Goal: Task Accomplishment & Management: Use online tool/utility

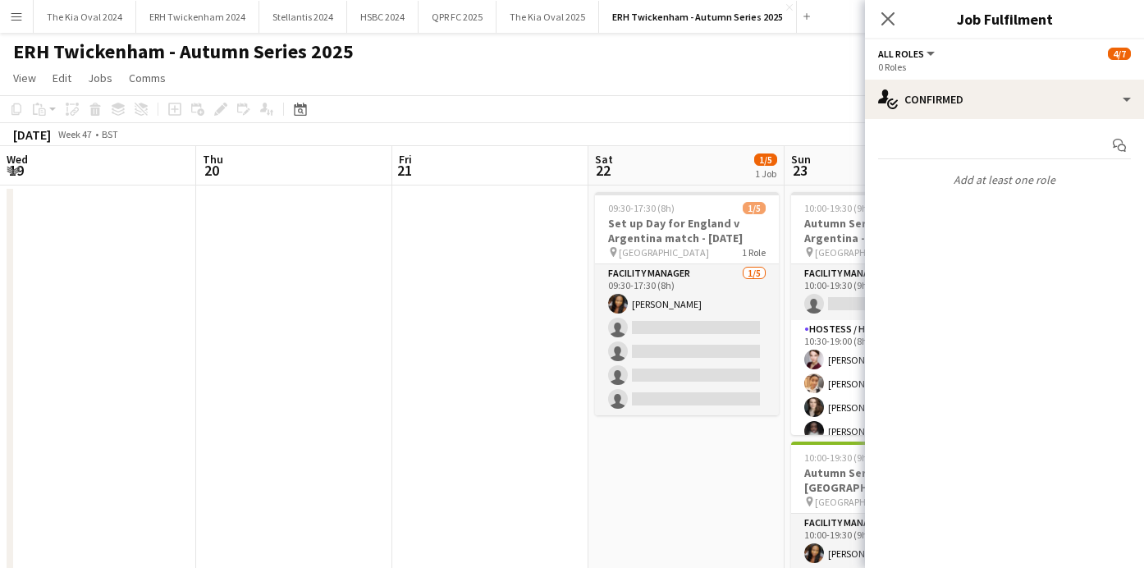
scroll to position [0, 510]
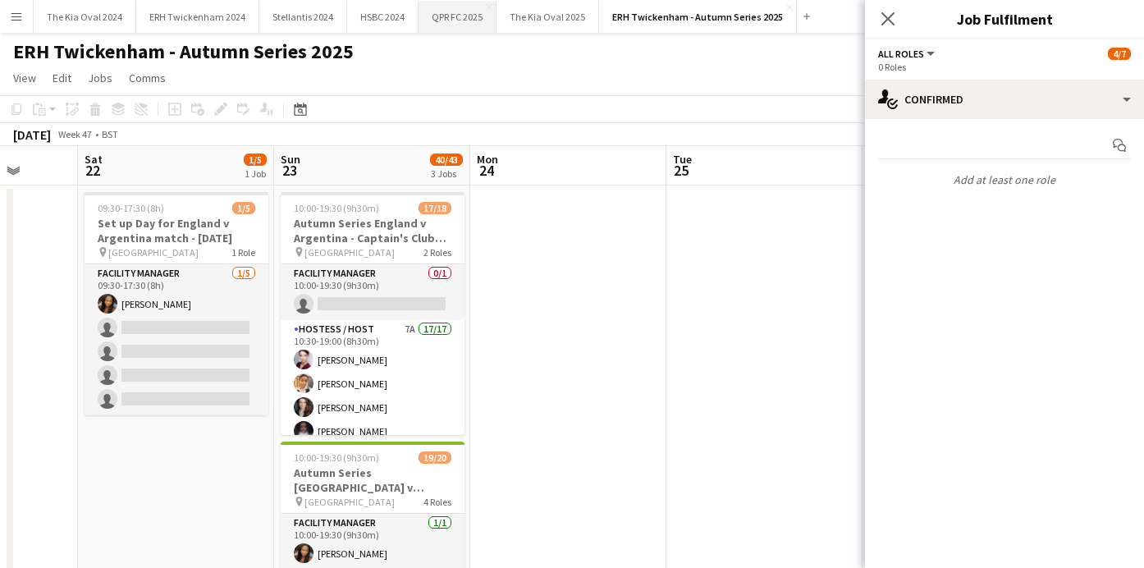
click at [462, 16] on button "QPR FC 2025 Close" at bounding box center [457, 17] width 78 height 32
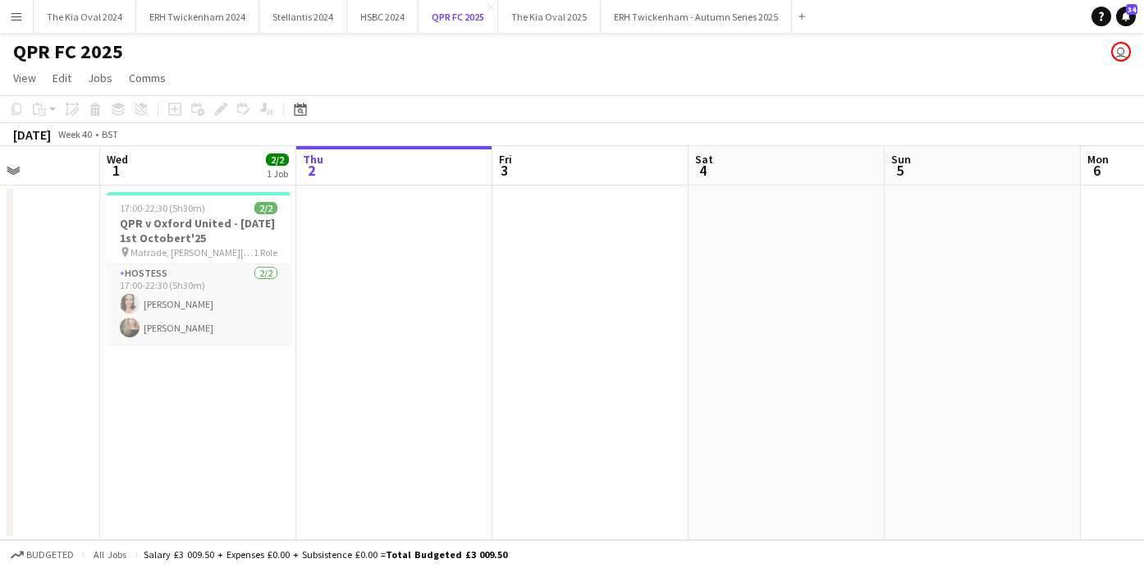
scroll to position [0, 482]
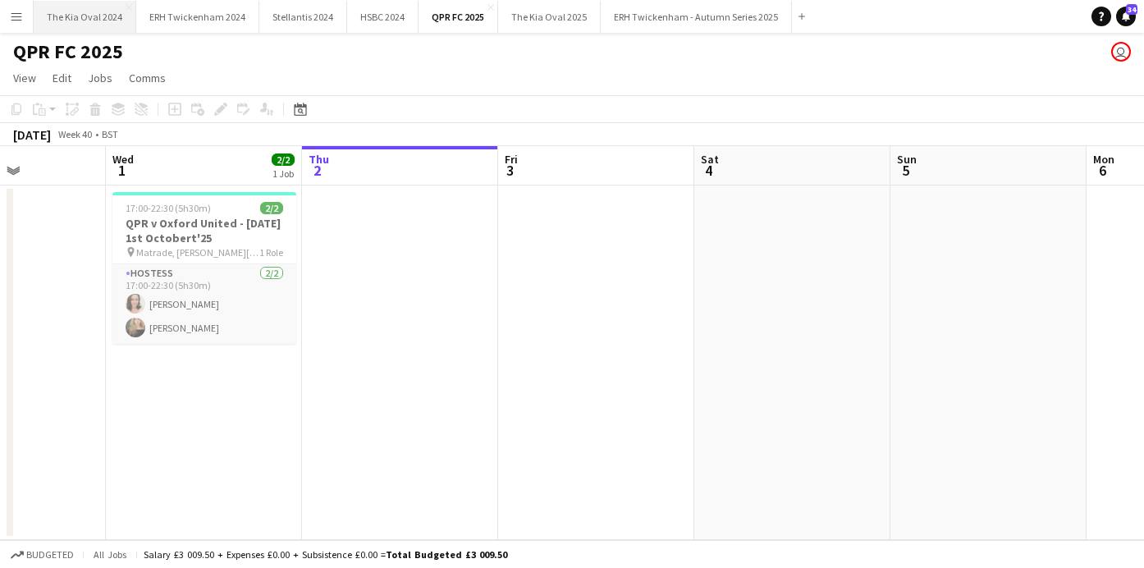
click at [78, 21] on button "The Kia Oval 2024 Close" at bounding box center [85, 17] width 103 height 32
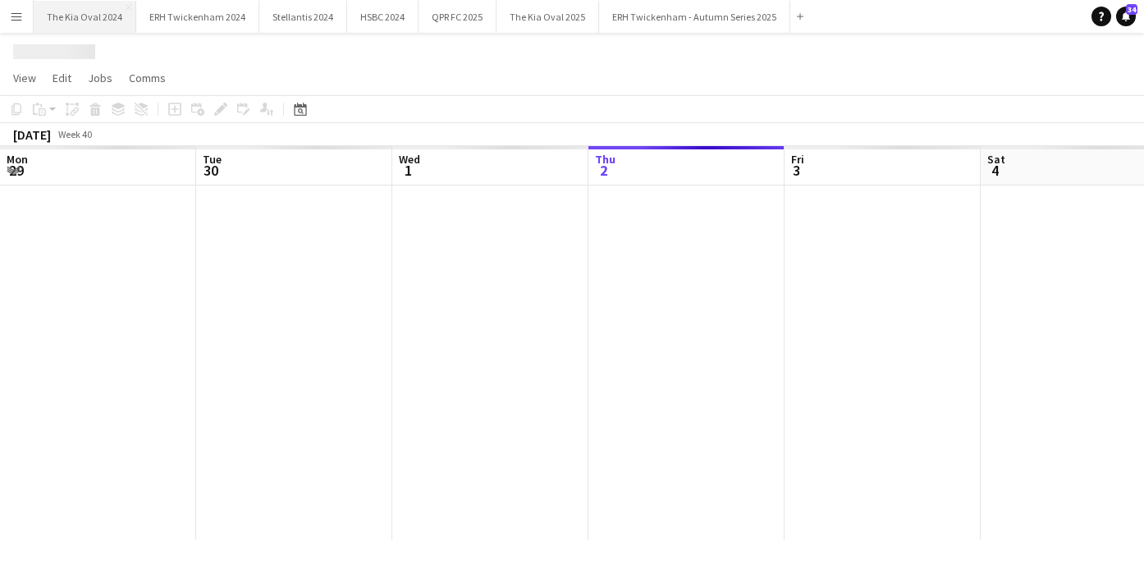
scroll to position [0, 392]
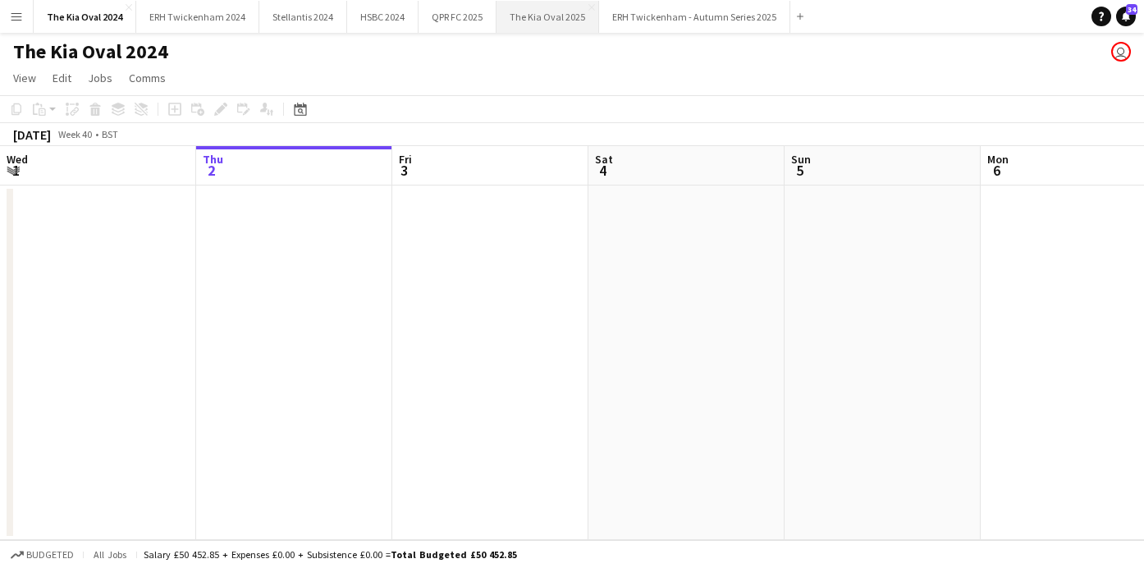
click at [524, 8] on button "The Kia Oval 2025 Close" at bounding box center [547, 17] width 103 height 32
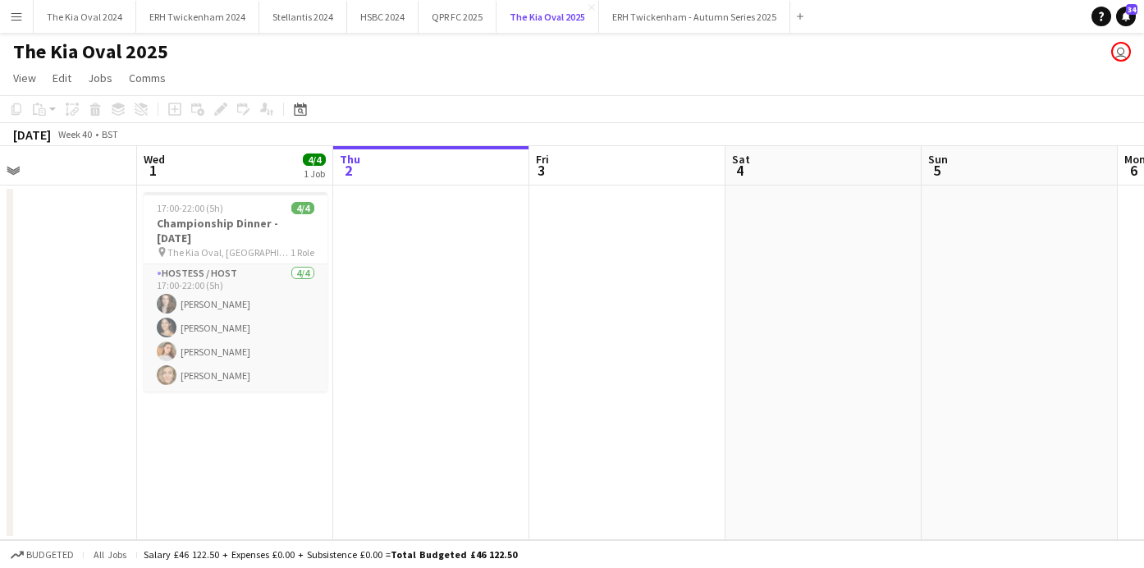
scroll to position [0, 450]
click at [437, 15] on button "QPR FC 2025 Close" at bounding box center [457, 17] width 78 height 32
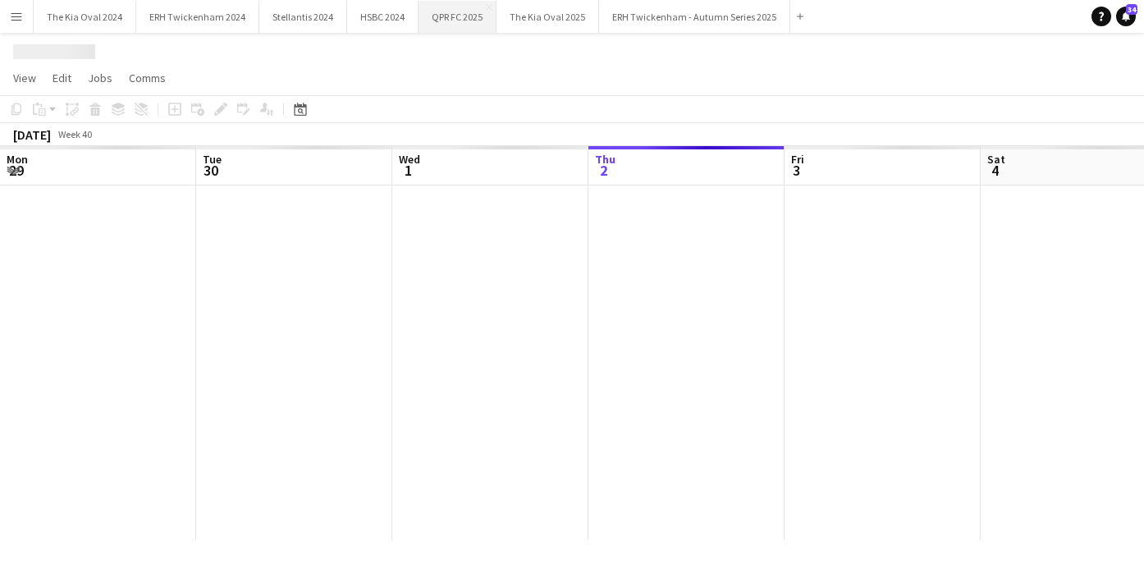
scroll to position [0, 392]
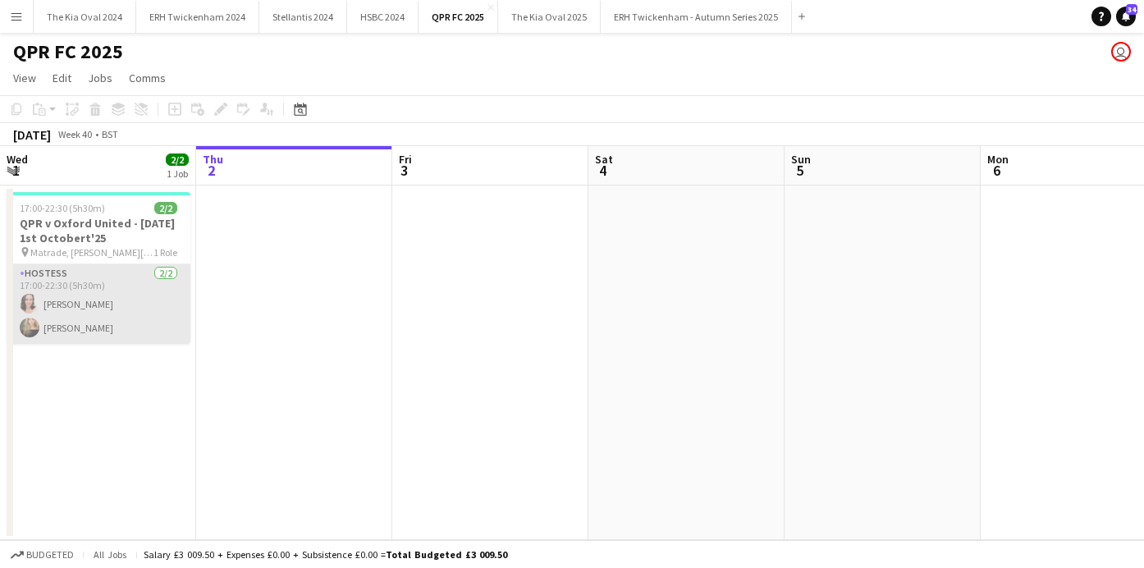
click at [125, 294] on app-card-role "Hostess [DATE] 17:00-22:30 (5h30m) [PERSON_NAME] [PERSON_NAME]" at bounding box center [99, 304] width 184 height 80
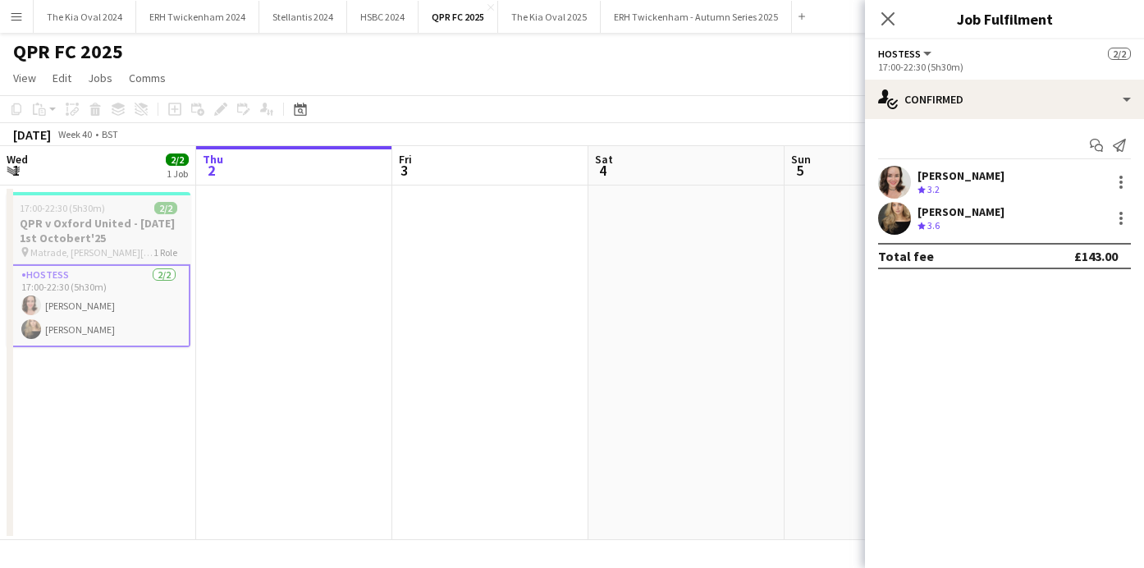
click at [127, 239] on h3 "QPR v Oxford United - [DATE] 1st Octobert'25" at bounding box center [99, 231] width 184 height 30
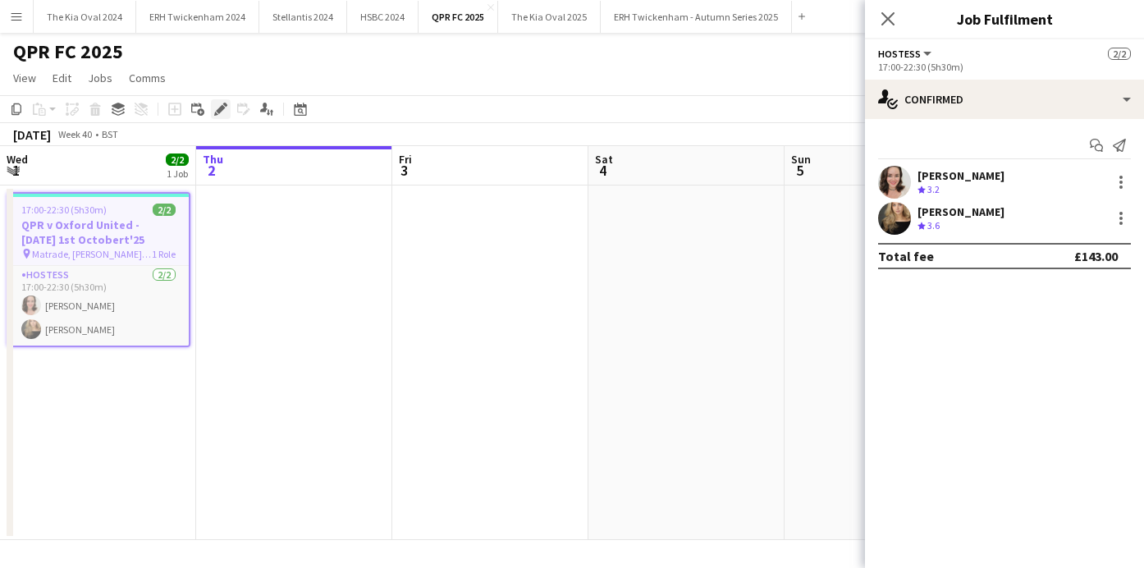
click at [226, 107] on icon at bounding box center [225, 105] width 4 height 4
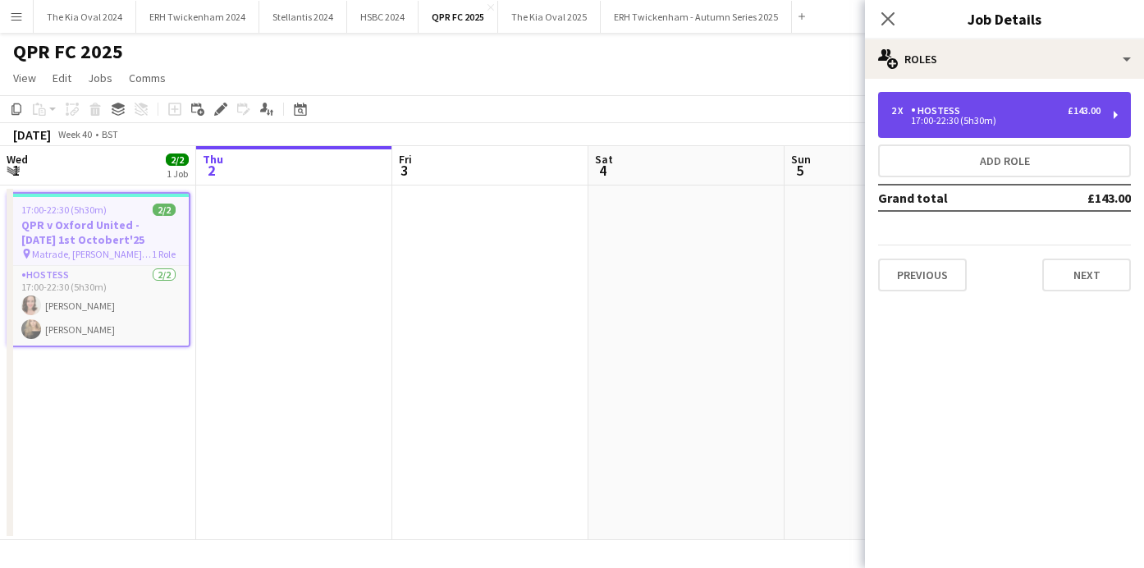
click at [1040, 126] on div "2 x Hostess £143.00 17:00-22:30 (5h30m)" at bounding box center [1004, 115] width 253 height 46
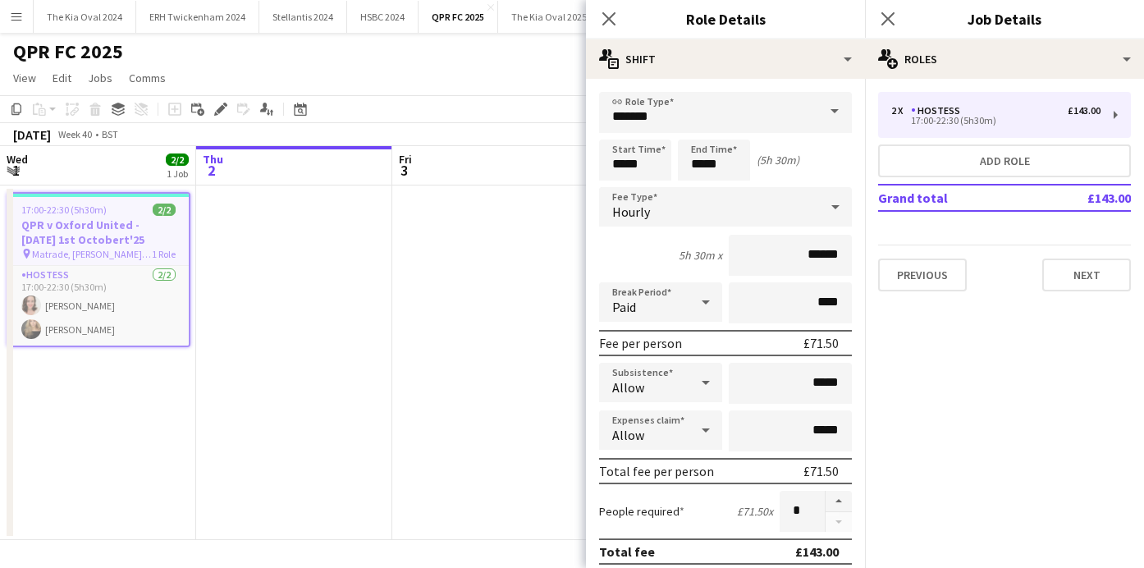
click at [336, 330] on app-date-cell at bounding box center [294, 362] width 196 height 354
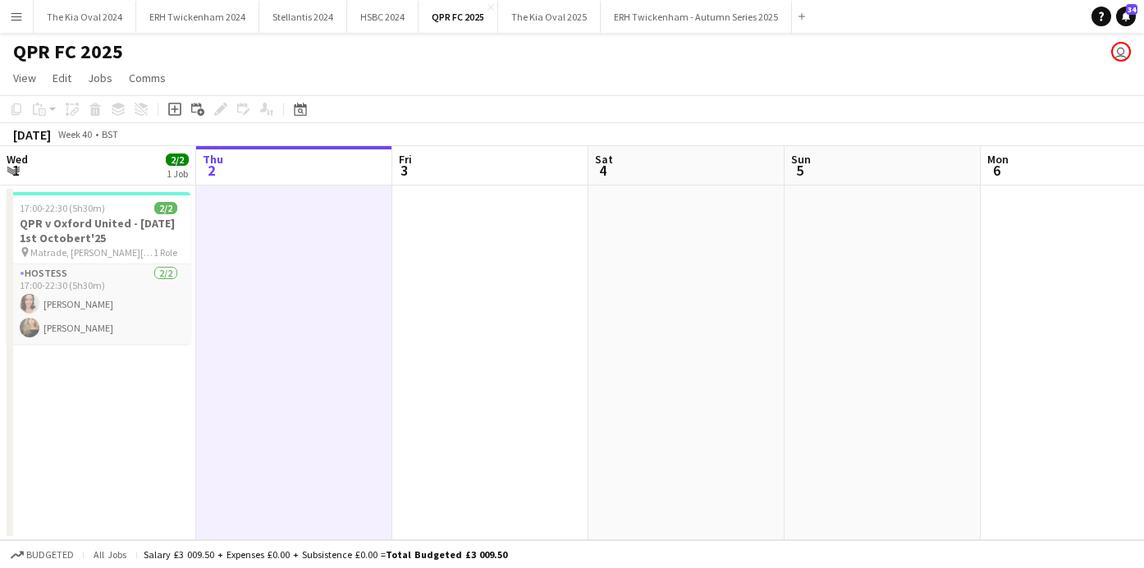
click at [15, 19] on app-icon "Menu" at bounding box center [16, 16] width 13 height 13
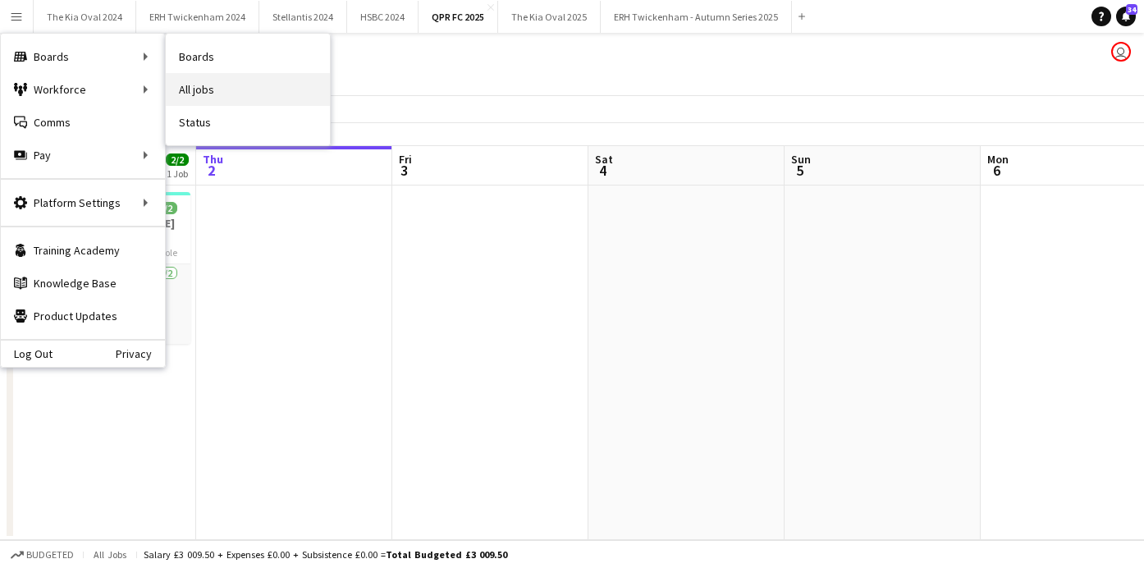
click at [199, 96] on link "All jobs" at bounding box center [248, 89] width 164 height 33
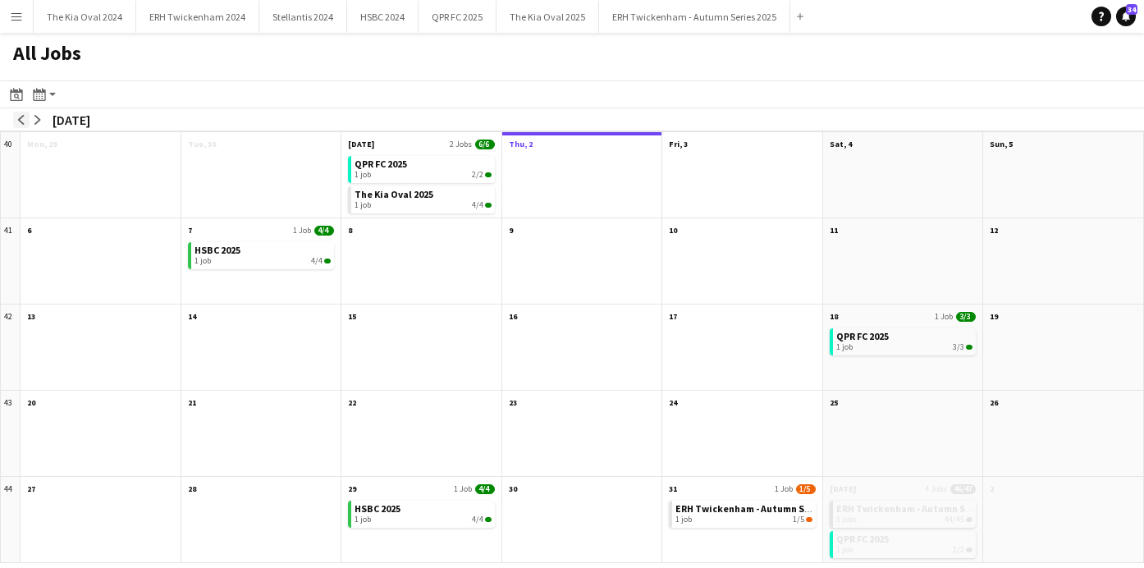
click at [21, 115] on app-icon "arrow-left" at bounding box center [21, 120] width 10 height 10
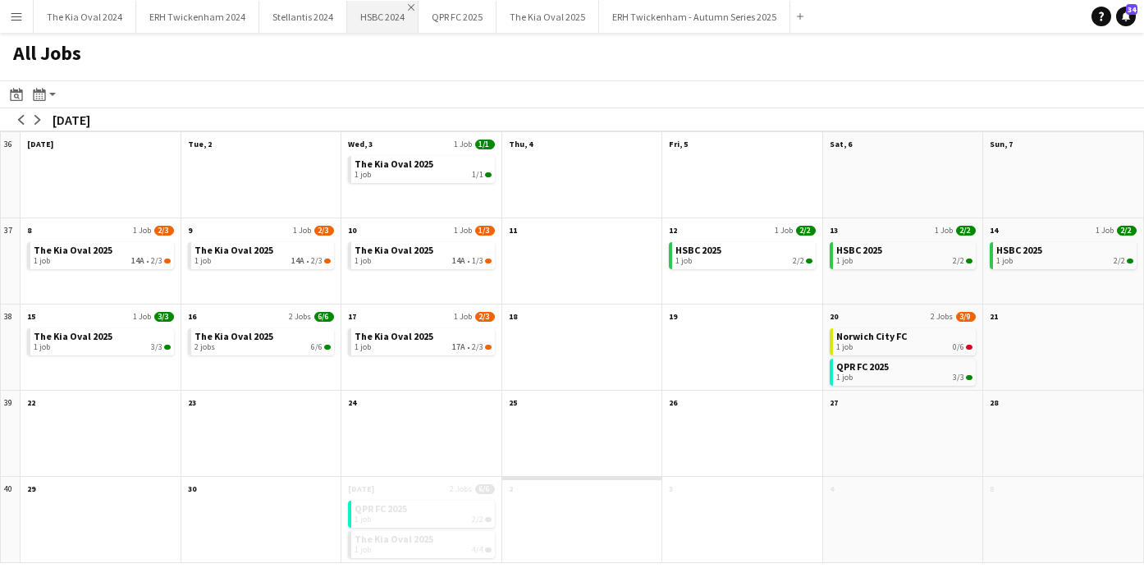
click at [408, 6] on app-icon "Close" at bounding box center [411, 7] width 7 height 7
click at [722, 12] on div "Add" at bounding box center [729, 16] width 20 height 33
click at [725, 16] on app-icon "Add" at bounding box center [728, 16] width 7 height 7
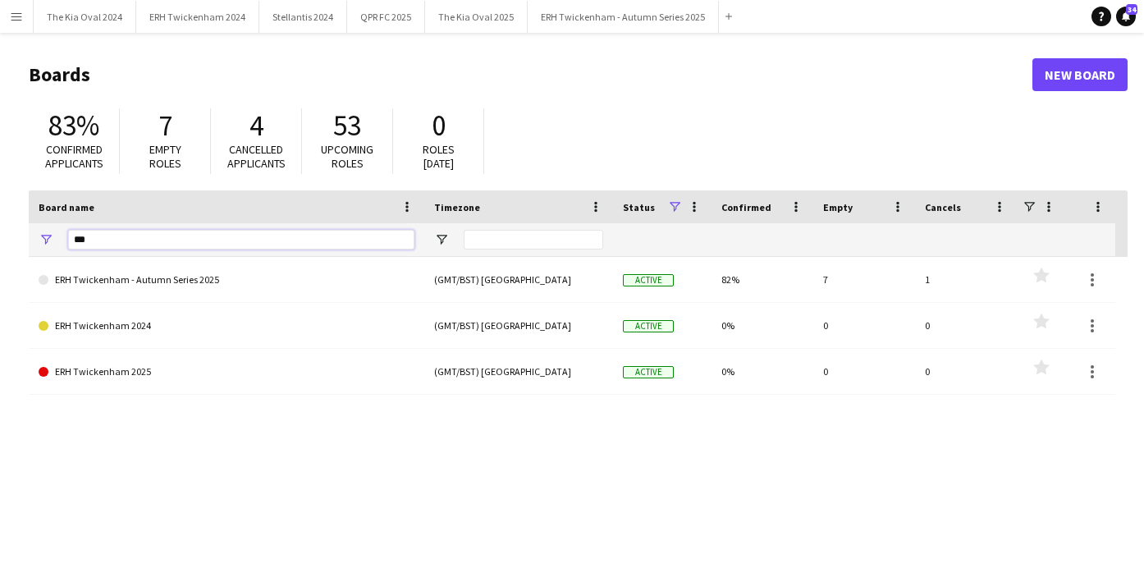
drag, startPoint x: 205, startPoint y: 231, endPoint x: -18, endPoint y: 227, distance: 223.2
click at [0, 227] on html "Menu Boards Boards Boards All jobs Status Workforce Workforce My Workforce Recr…" at bounding box center [572, 312] width 1144 height 625
drag, startPoint x: 103, startPoint y: 242, endPoint x: 33, endPoint y: 242, distance: 70.6
click at [33, 242] on div "***" at bounding box center [227, 239] width 396 height 33
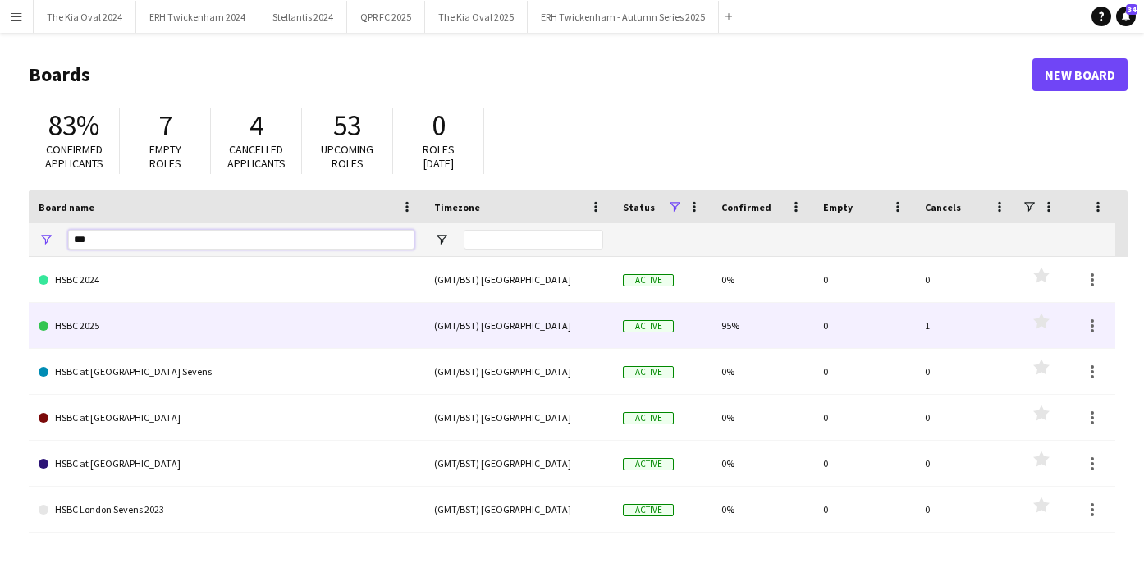
type input "***"
click at [57, 325] on link "HSBC 2025" at bounding box center [227, 326] width 376 height 46
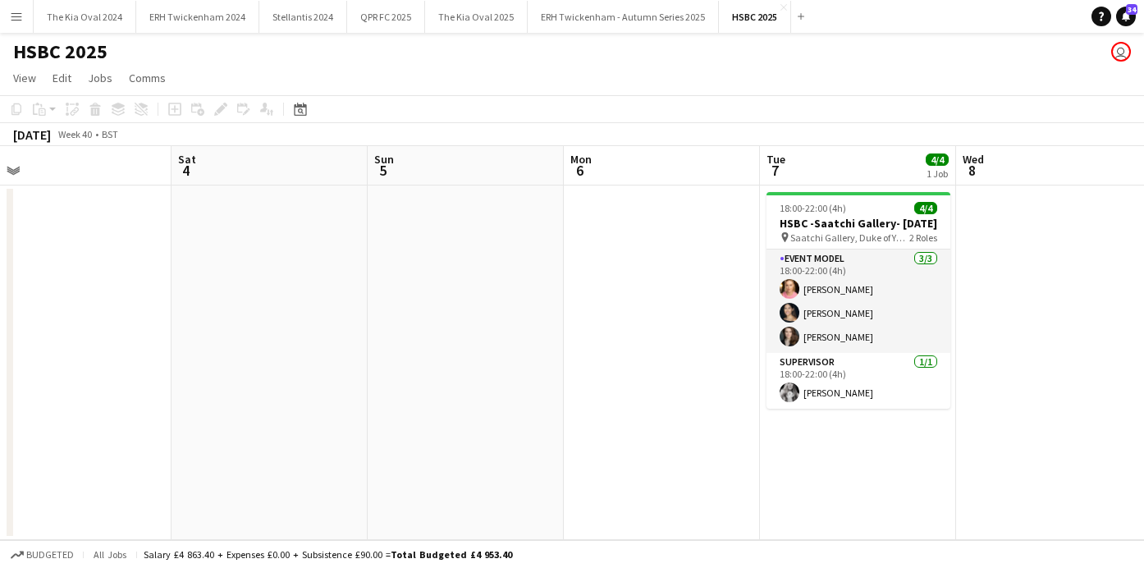
scroll to position [0, 623]
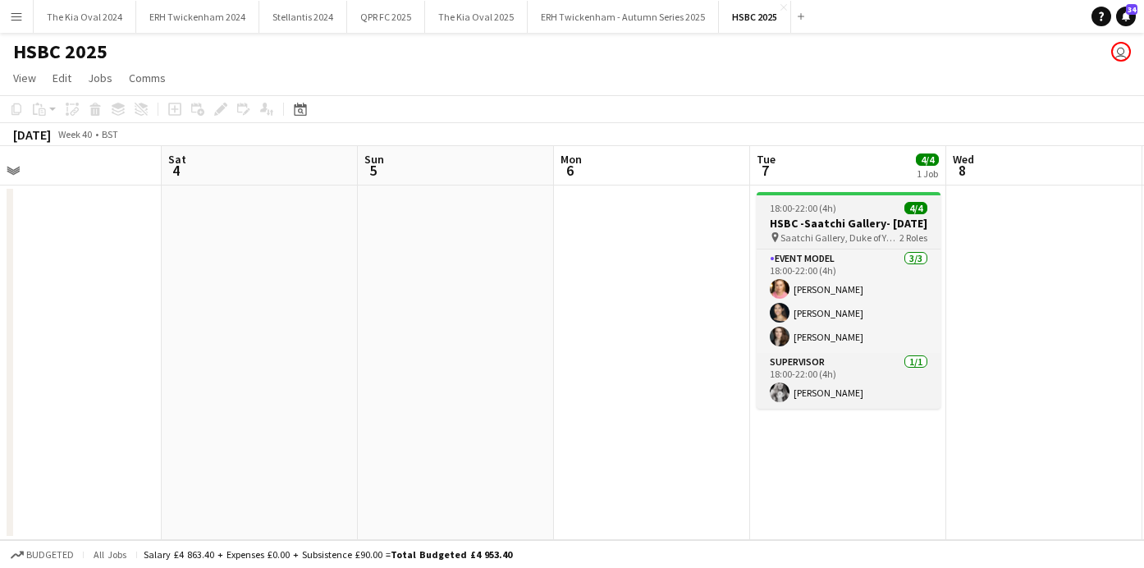
click at [812, 206] on span "18:00-22:00 (4h)" at bounding box center [803, 208] width 66 height 12
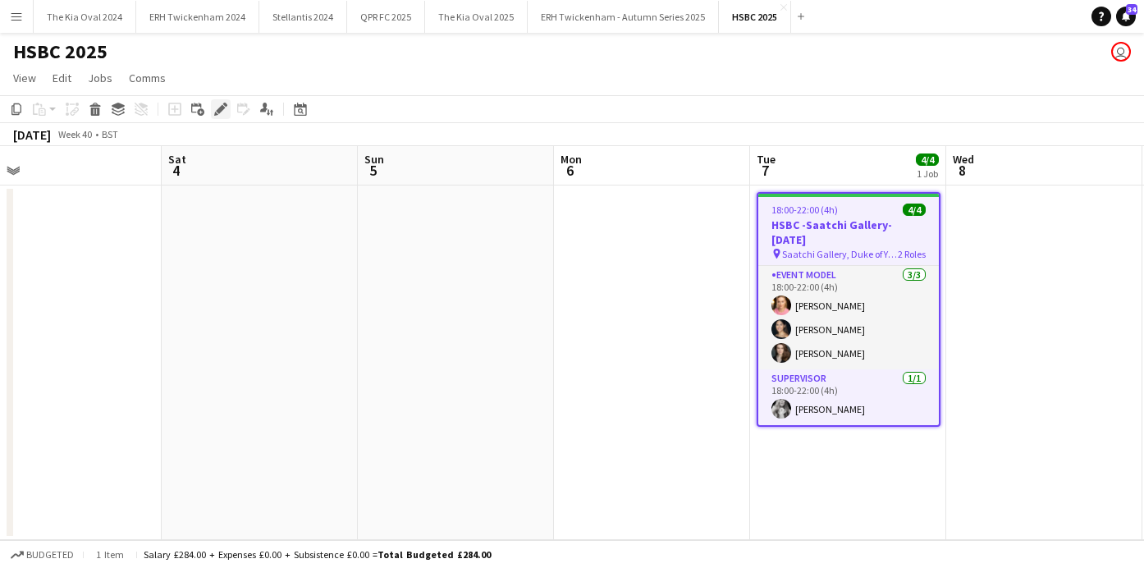
click at [225, 103] on icon "Edit" at bounding box center [220, 109] width 13 height 13
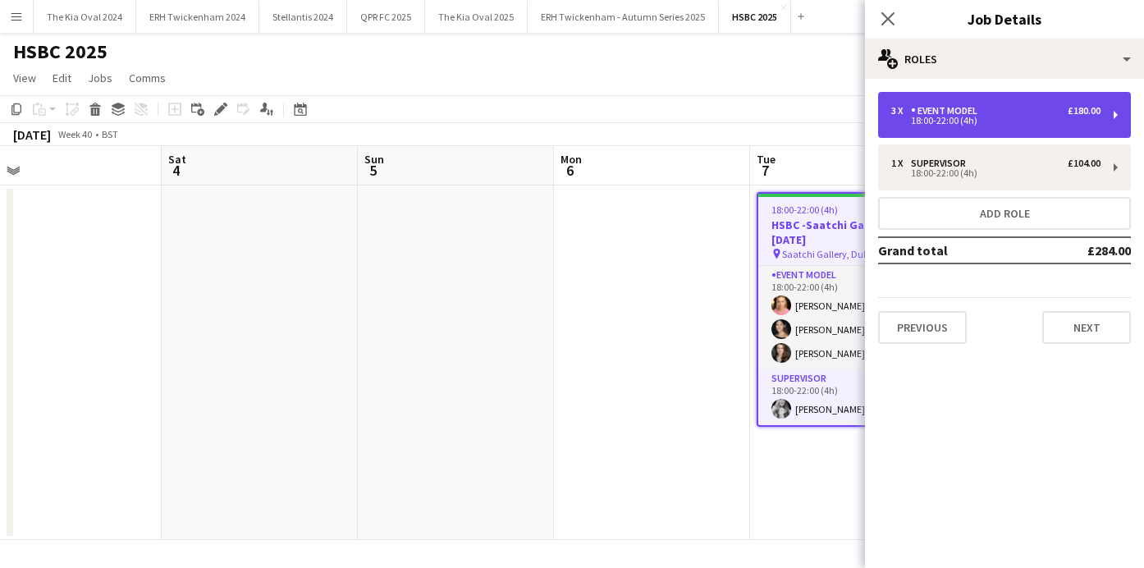
click at [977, 122] on div "18:00-22:00 (4h)" at bounding box center [995, 121] width 209 height 8
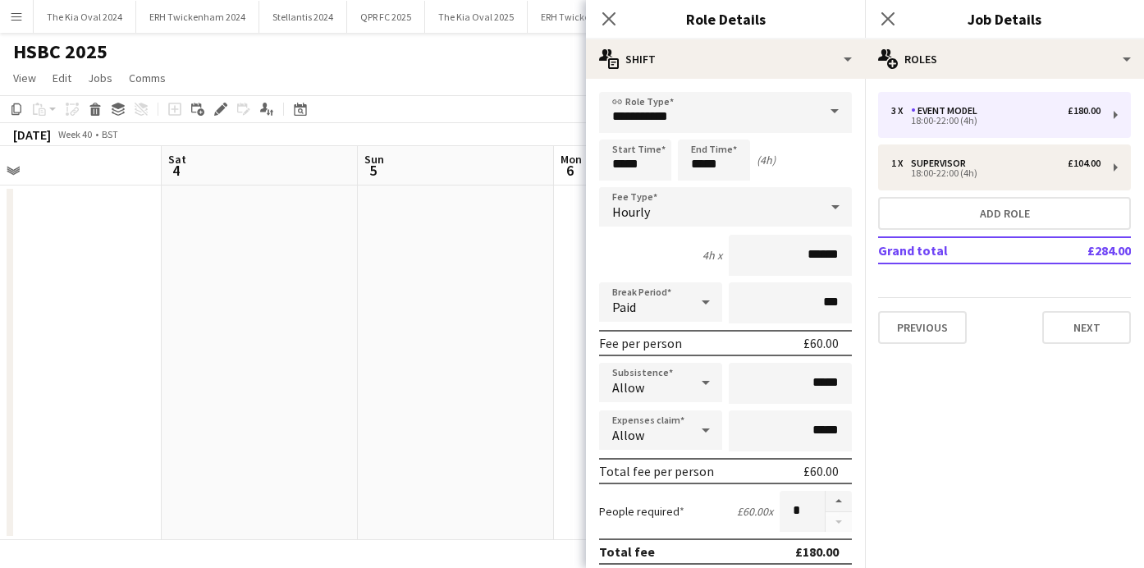
click at [386, 300] on app-date-cell at bounding box center [456, 362] width 196 height 354
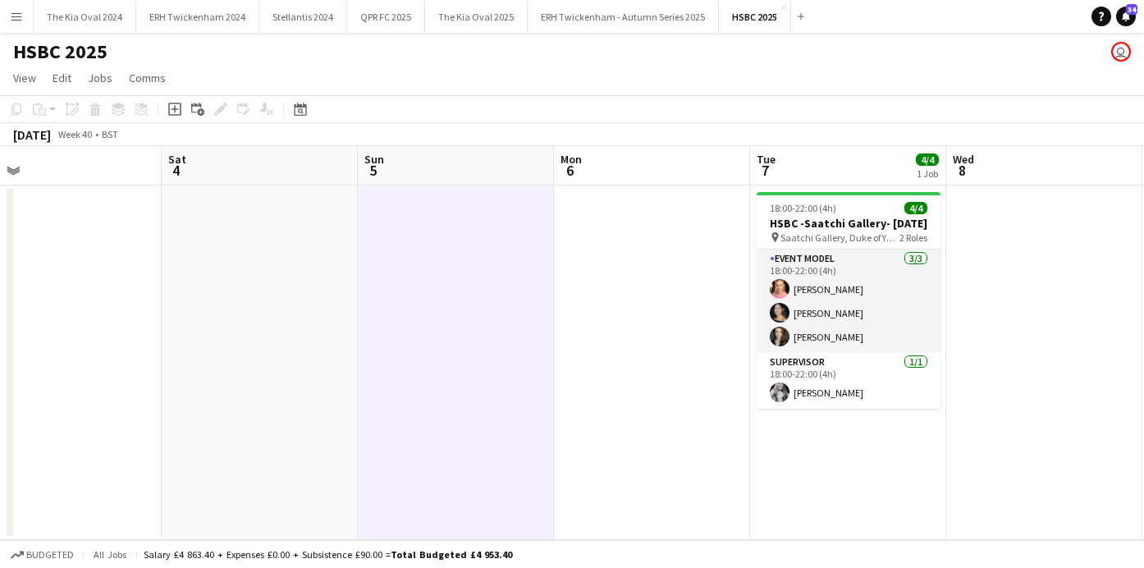
click at [16, 18] on app-icon "Menu" at bounding box center [16, 16] width 13 height 13
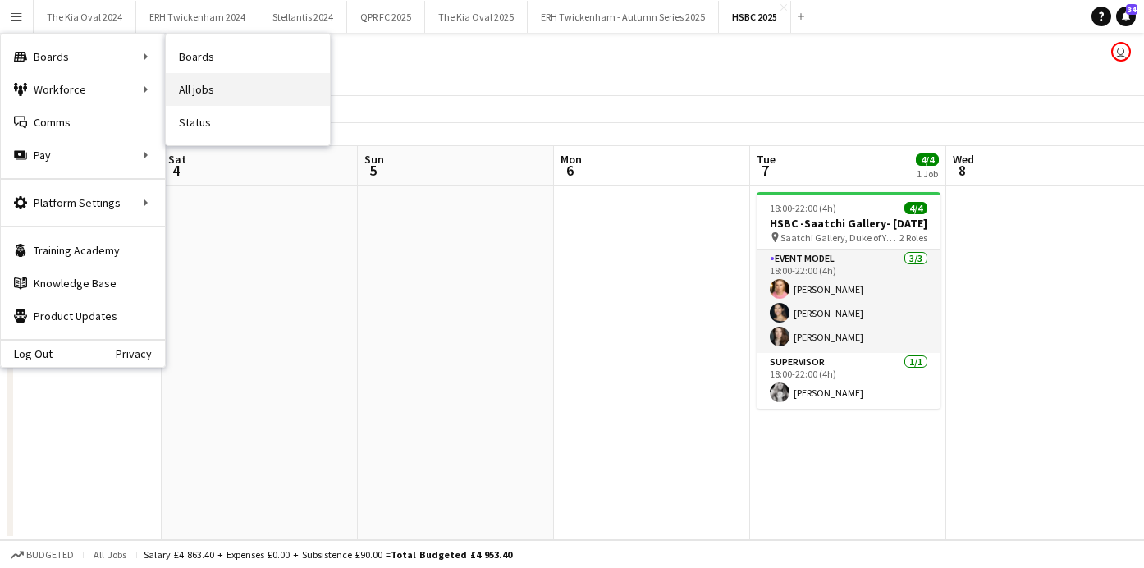
click at [231, 86] on link "All jobs" at bounding box center [248, 89] width 164 height 33
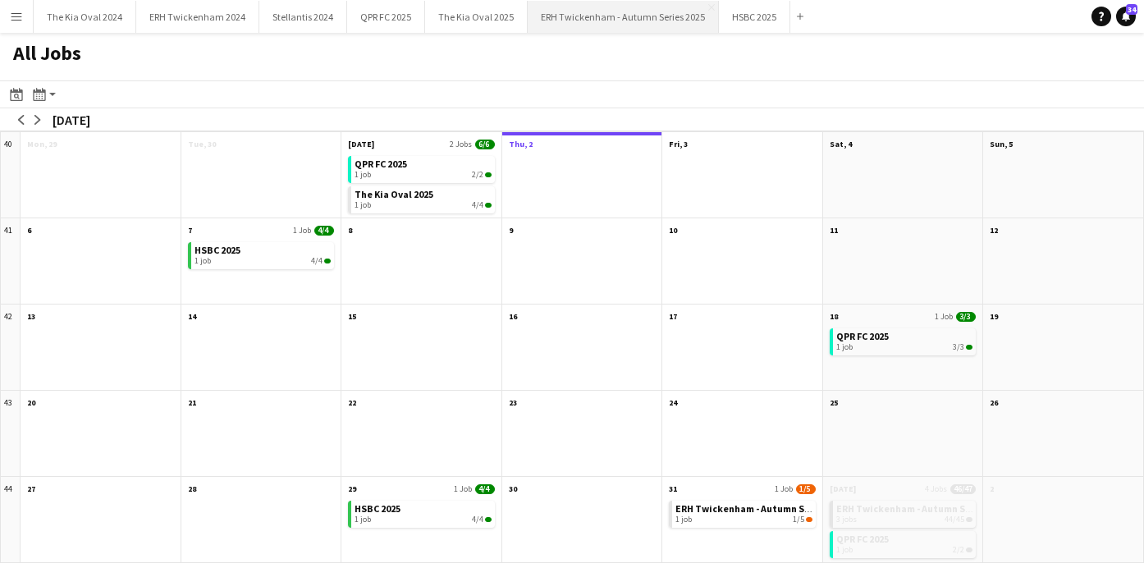
click at [636, 29] on button "ERH Twickenham - Autumn Series 2025 Close" at bounding box center [623, 17] width 191 height 32
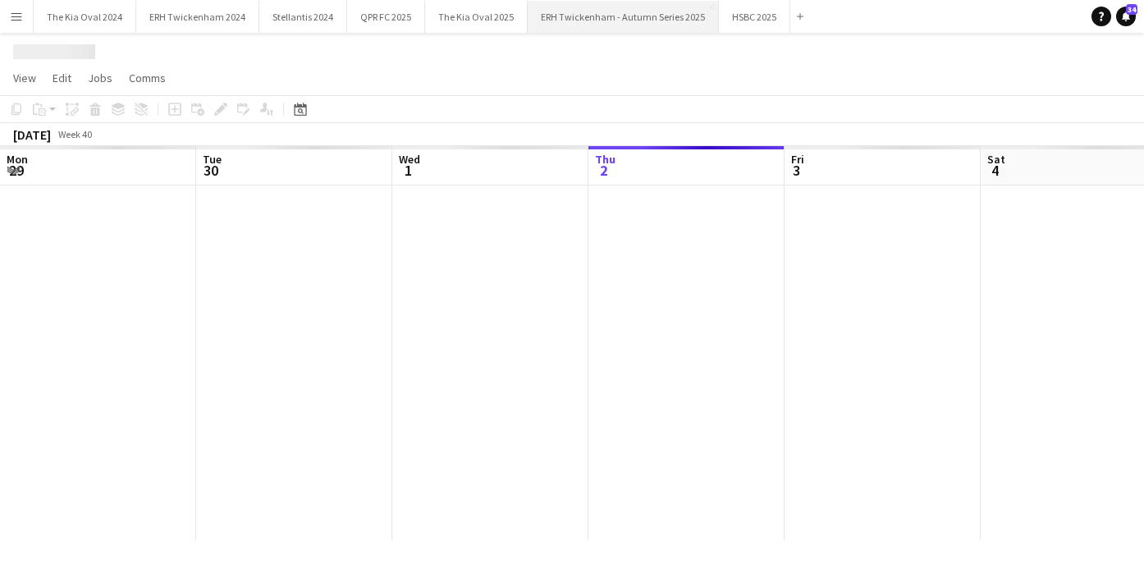
scroll to position [0, 392]
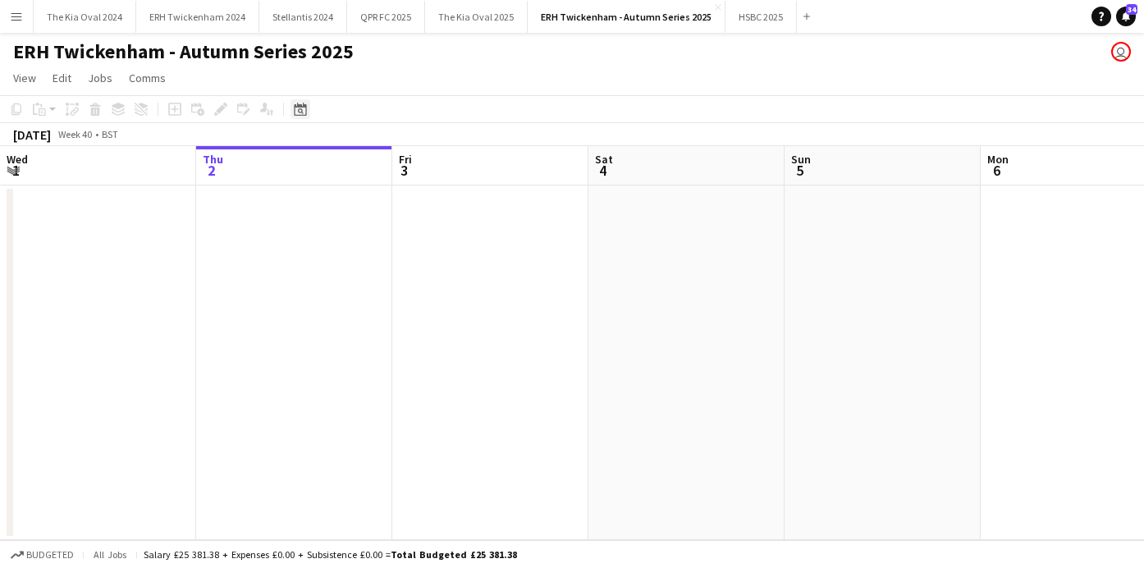
click at [297, 112] on icon "Date picker" at bounding box center [300, 109] width 13 height 13
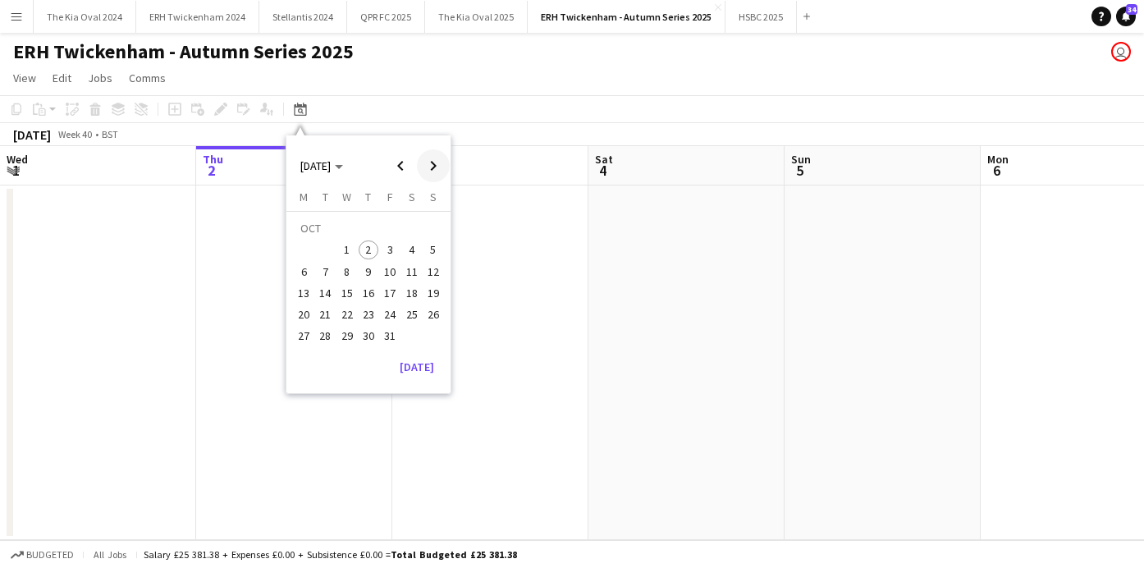
click at [431, 163] on span "Next month" at bounding box center [433, 165] width 33 height 33
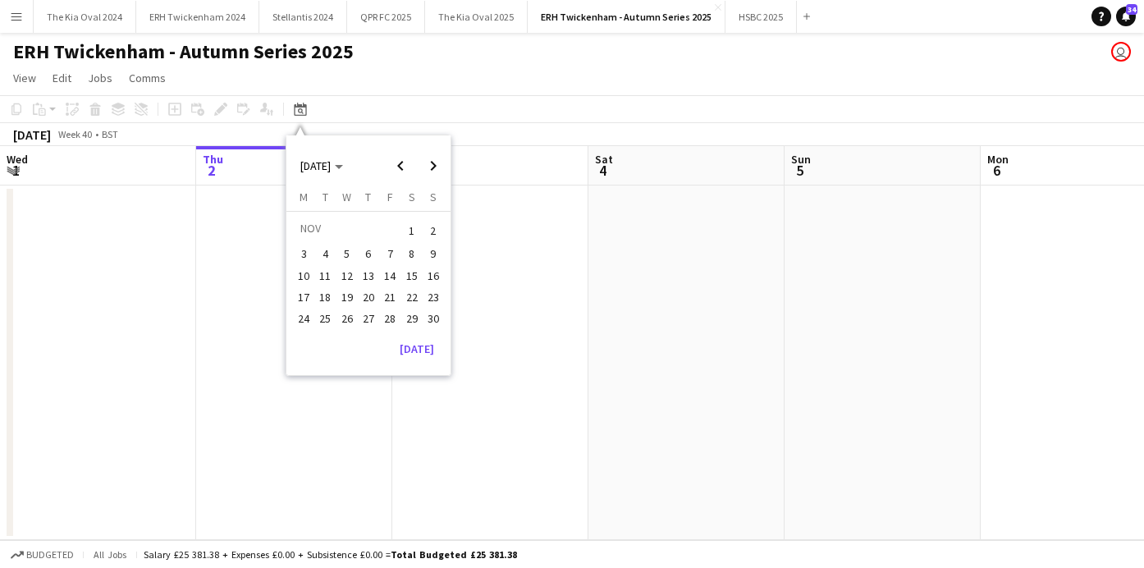
click at [409, 247] on span "8" at bounding box center [412, 255] width 20 height 20
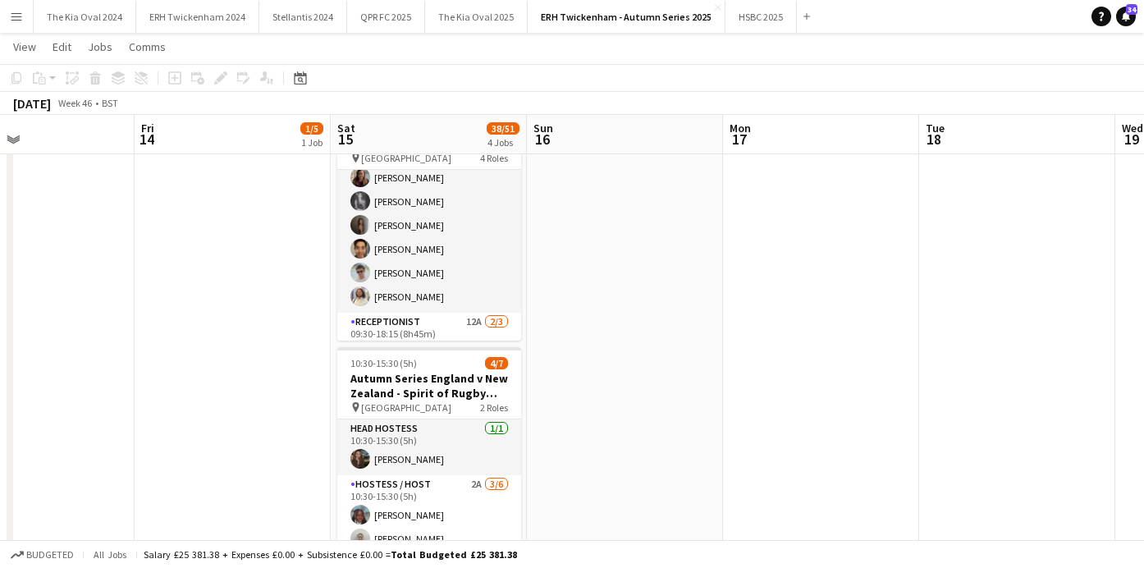
scroll to position [409, 0]
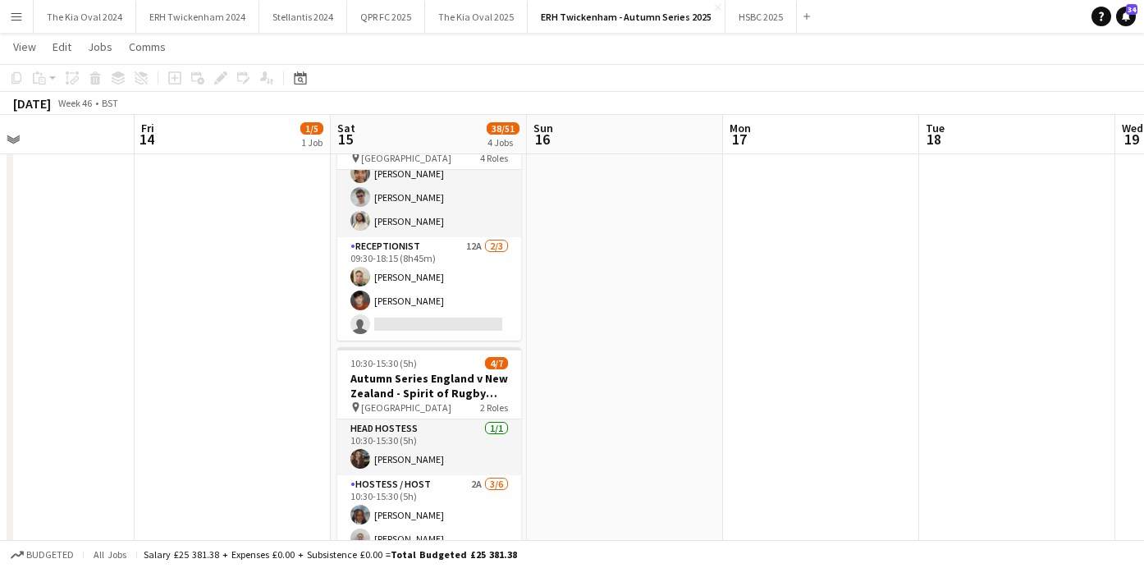
click at [19, 14] on app-icon "Menu" at bounding box center [16, 16] width 13 height 13
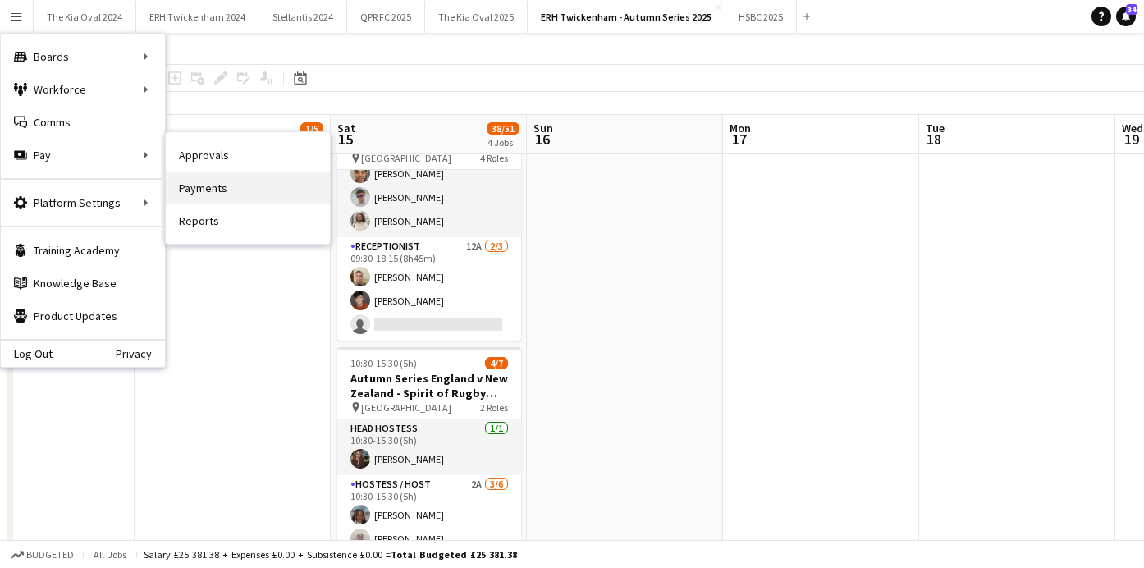
click at [233, 194] on link "Payments" at bounding box center [248, 187] width 164 height 33
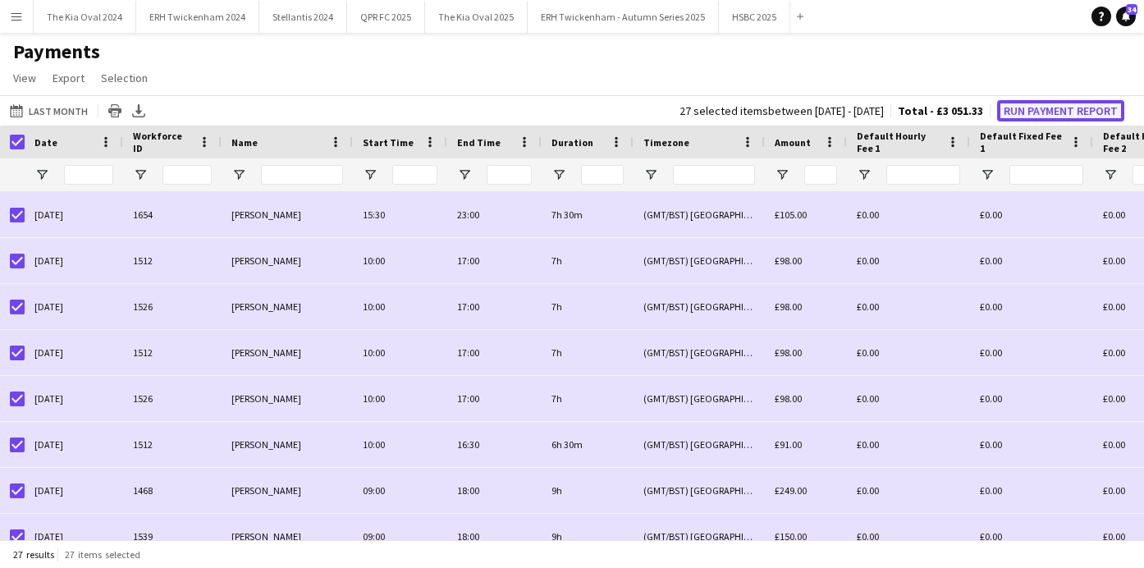
click at [1077, 111] on button "Run Payment Report" at bounding box center [1060, 110] width 127 height 21
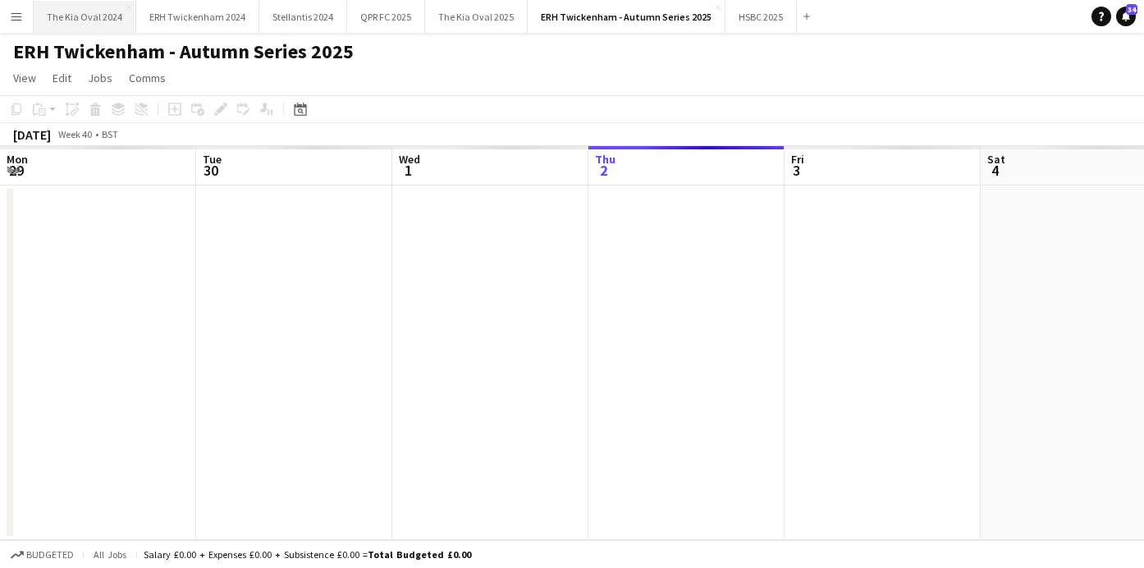
scroll to position [0, 392]
